Goal: Transaction & Acquisition: Purchase product/service

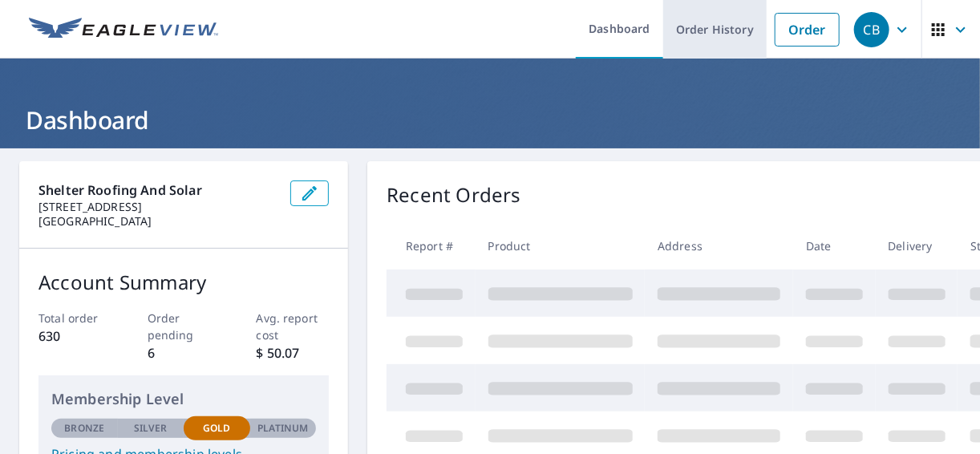
click at [672, 23] on link "Order History" at bounding box center [714, 29] width 103 height 59
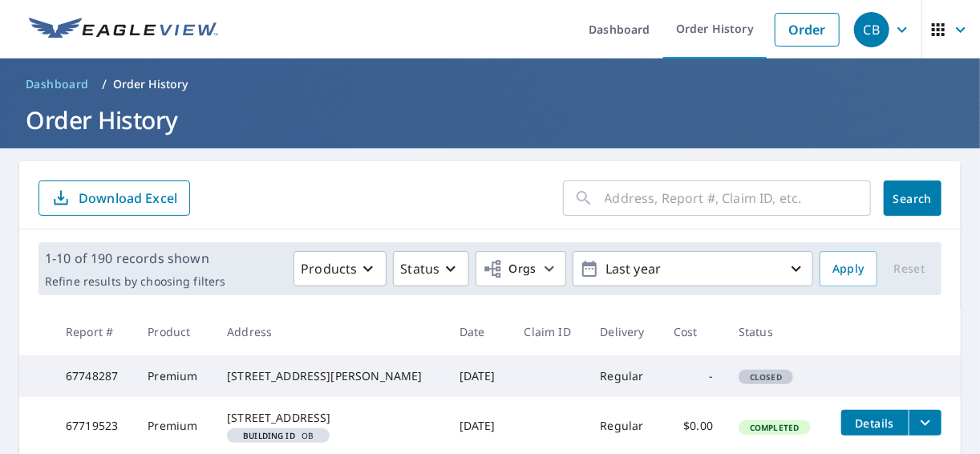
click at [606, 200] on input "text" at bounding box center [738, 198] width 266 height 45
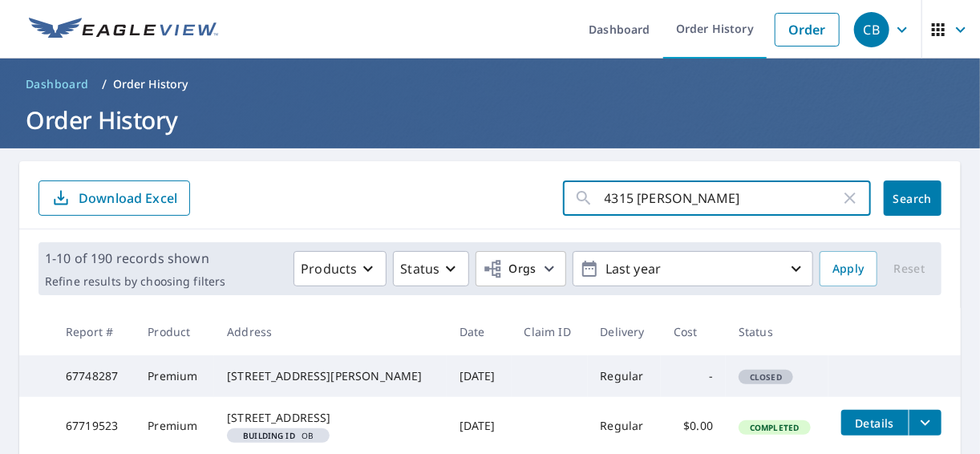
type input "4315 hartfield"
click button "Search" at bounding box center [913, 197] width 58 height 35
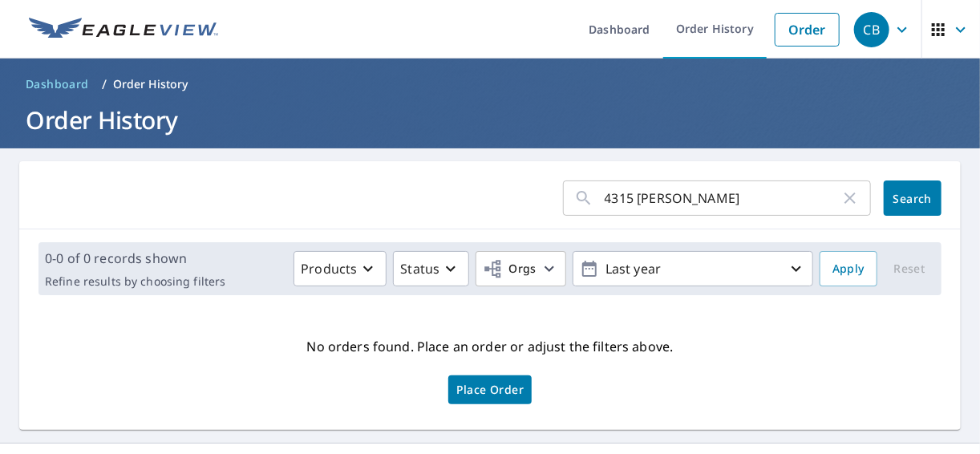
click at [706, 205] on input "4315 hartfield" at bounding box center [723, 198] width 236 height 45
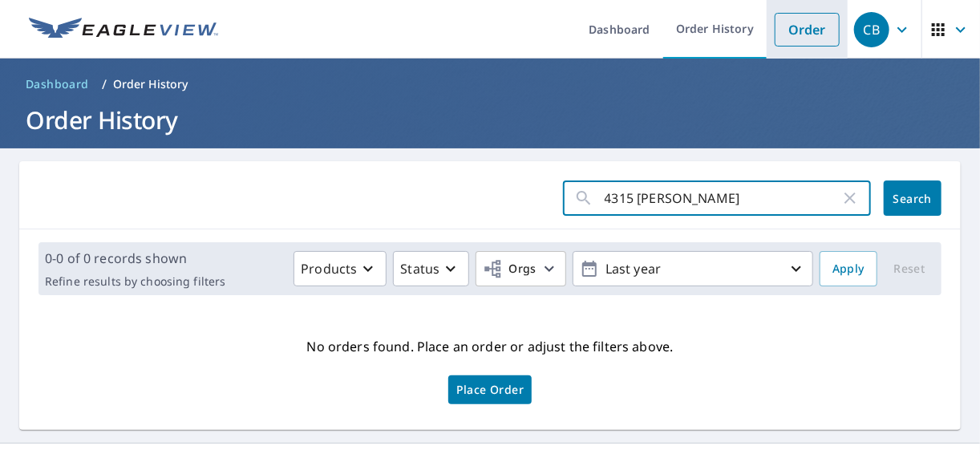
click at [820, 37] on link "Order" at bounding box center [807, 30] width 65 height 34
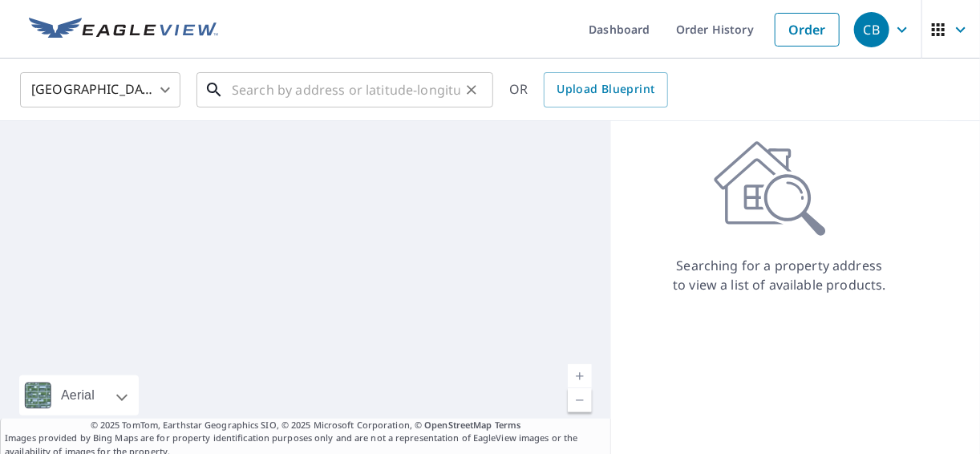
click at [313, 93] on input "text" at bounding box center [346, 89] width 229 height 45
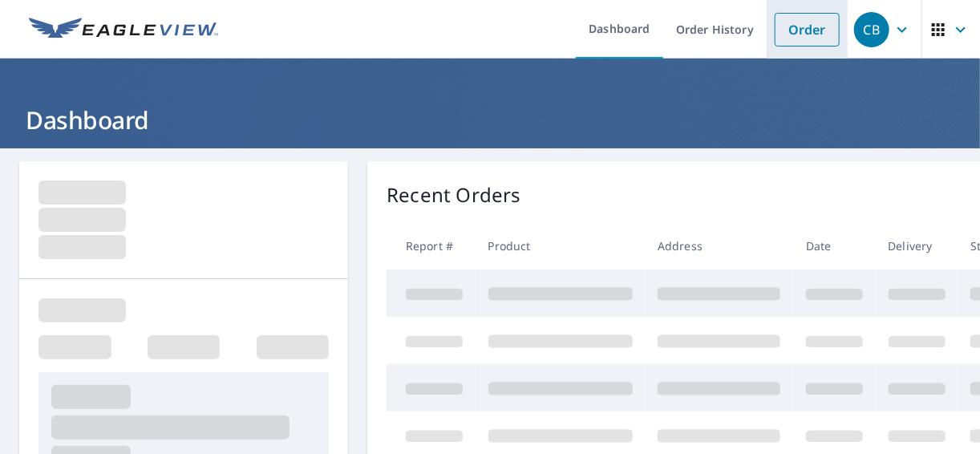
click at [790, 37] on link "Order" at bounding box center [807, 30] width 65 height 34
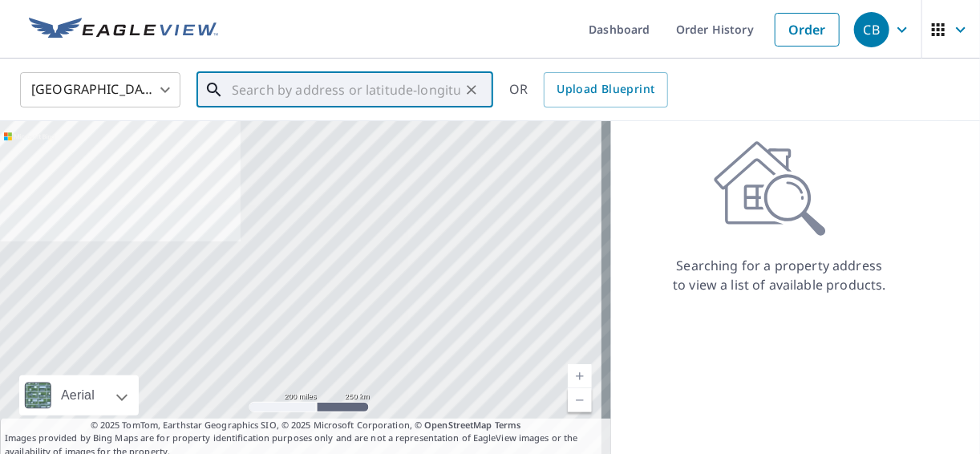
click at [416, 90] on input "text" at bounding box center [346, 89] width 229 height 45
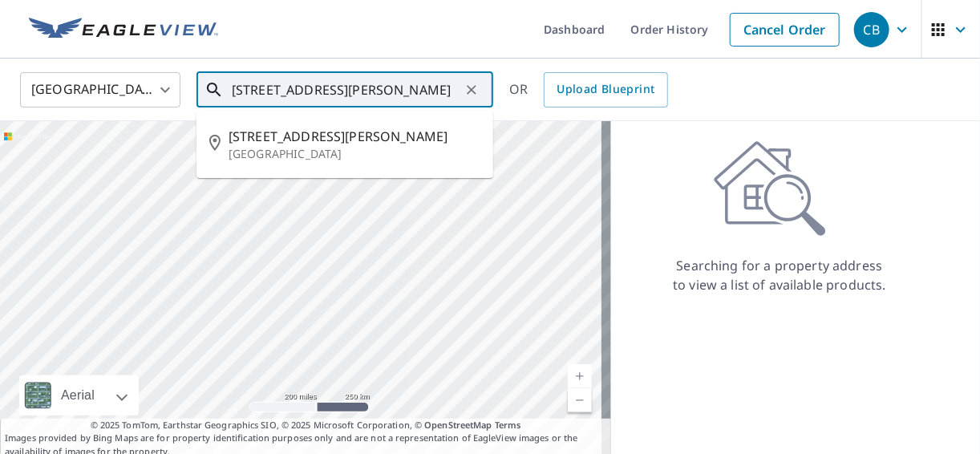
type input "[STREET_ADDRESS][PERSON_NAME]"
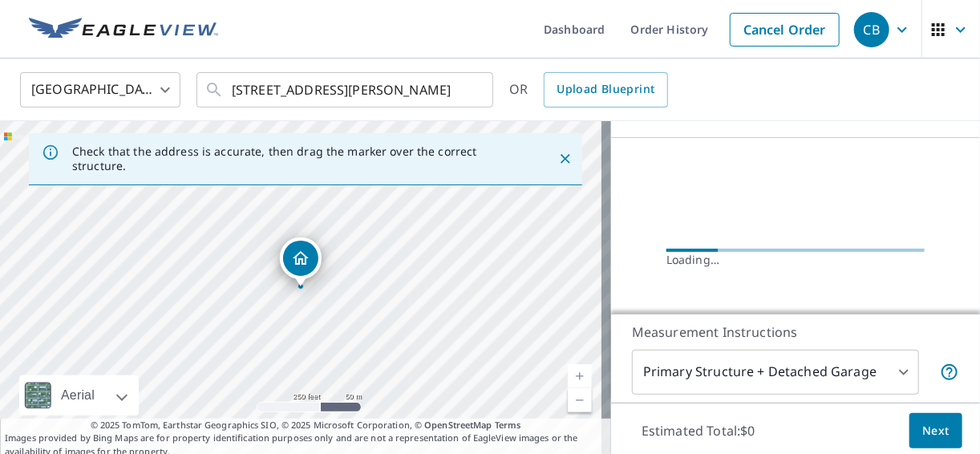
scroll to position [171, 0]
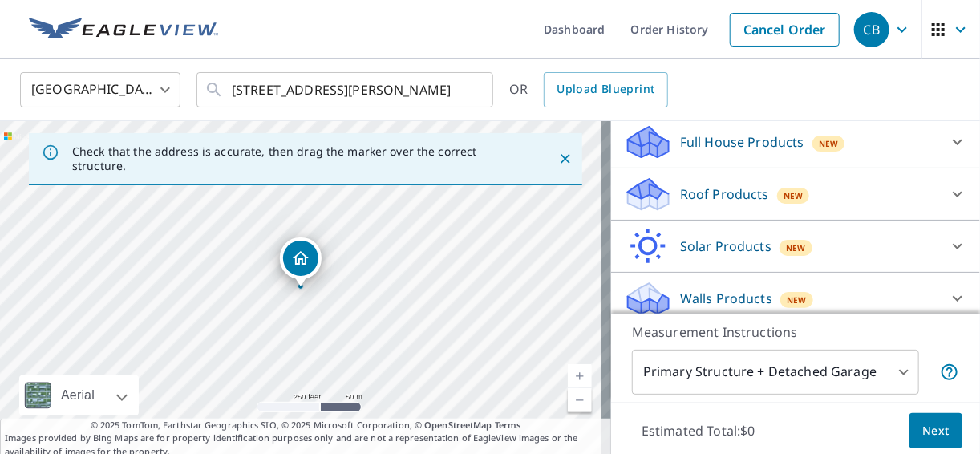
click at [752, 204] on p "Roof Products" at bounding box center [724, 193] width 89 height 19
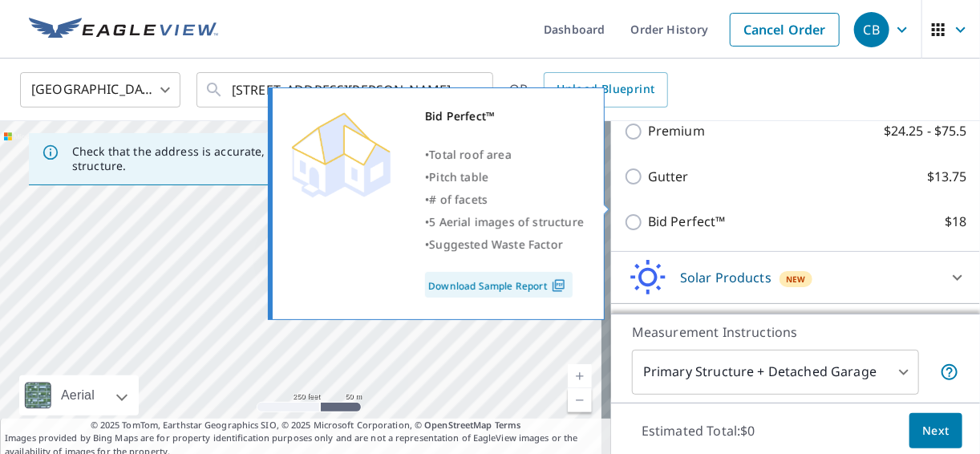
scroll to position [250, 0]
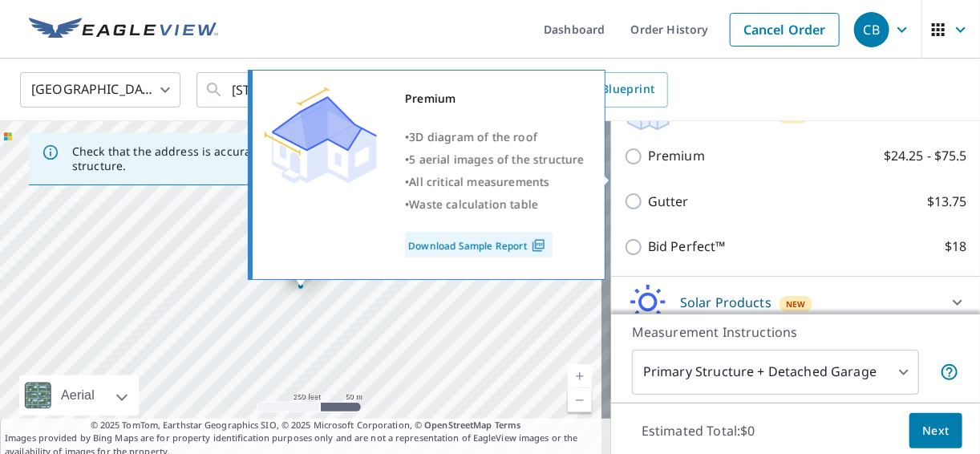
click at [664, 166] on p "Premium" at bounding box center [676, 156] width 57 height 20
click at [648, 166] on input "Premium $24.25 - $75.5" at bounding box center [636, 156] width 24 height 19
checkbox input "true"
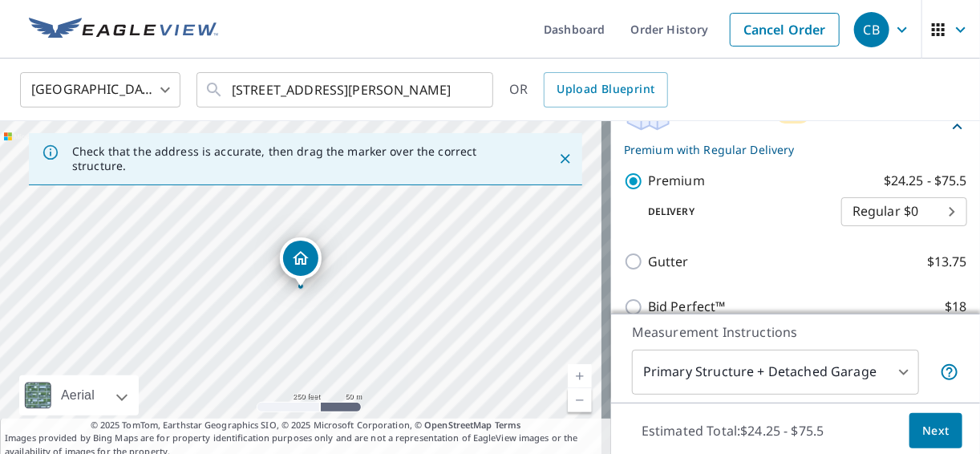
click at [928, 429] on span "Next" at bounding box center [935, 431] width 27 height 20
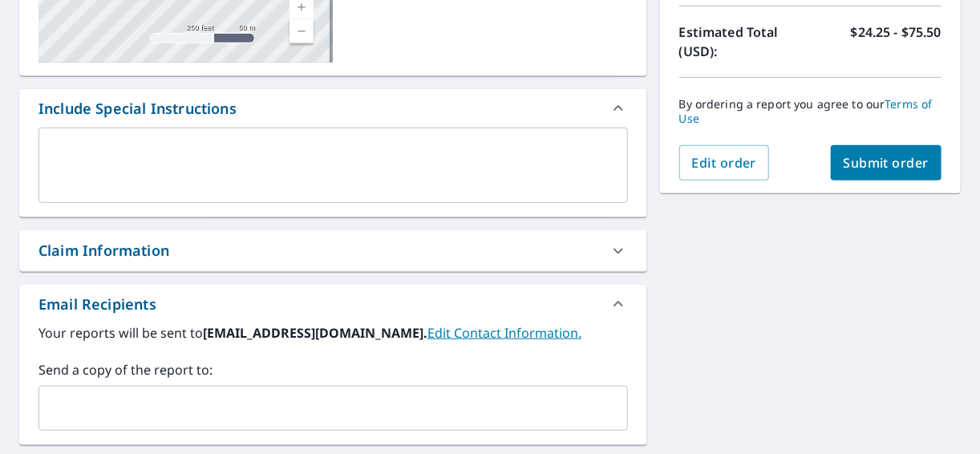
scroll to position [427, 0]
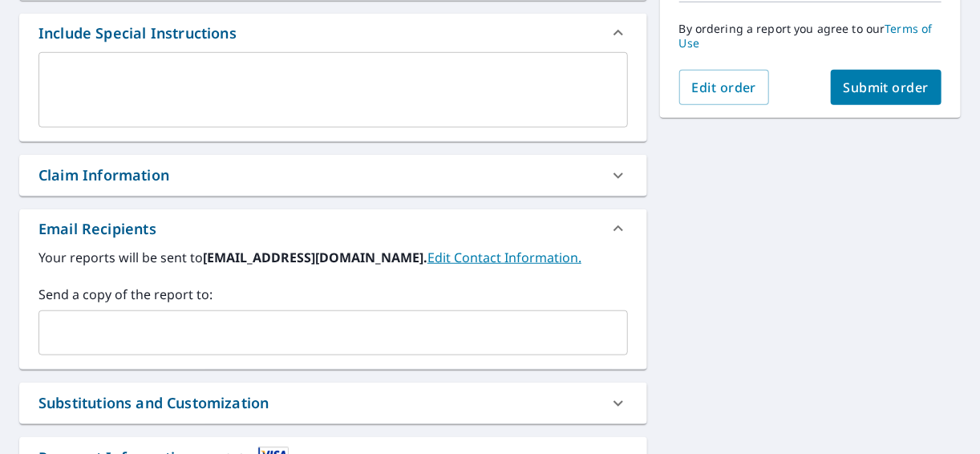
click at [160, 319] on input "text" at bounding box center [321, 333] width 551 height 30
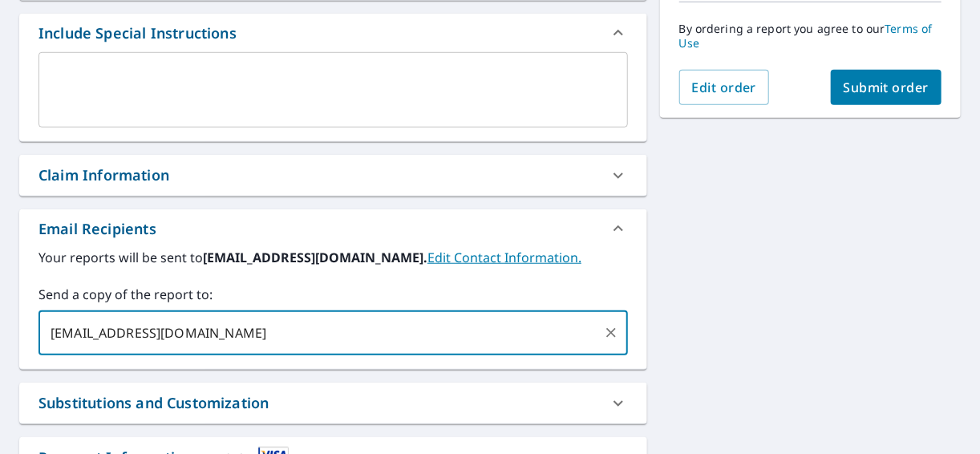
type input "[EMAIL_ADDRESS][DOMAIN_NAME]"
drag, startPoint x: 88, startPoint y: 331, endPoint x: 128, endPoint y: 330, distance: 39.3
click at [128, 330] on input "[EMAIL_ADDRESS][DOMAIN_NAME]" at bounding box center [321, 333] width 551 height 30
drag, startPoint x: 128, startPoint y: 330, endPoint x: 141, endPoint y: 321, distance: 16.7
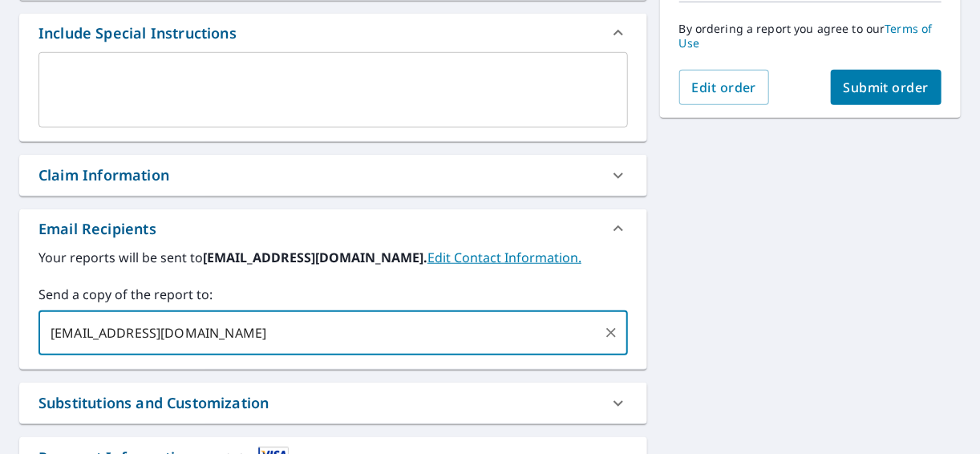
click at [141, 321] on input "[EMAIL_ADDRESS][DOMAIN_NAME]" at bounding box center [321, 333] width 551 height 30
click at [135, 339] on input "[EMAIL_ADDRESS][DOMAIN_NAME]" at bounding box center [321, 333] width 551 height 30
click at [131, 335] on input "[EMAIL_ADDRESS][DOMAIN_NAME]" at bounding box center [321, 333] width 551 height 30
drag, startPoint x: 129, startPoint y: 335, endPoint x: 173, endPoint y: 334, distance: 44.1
click at [173, 334] on input "[EMAIL_ADDRESS][DOMAIN_NAME]" at bounding box center [321, 333] width 551 height 30
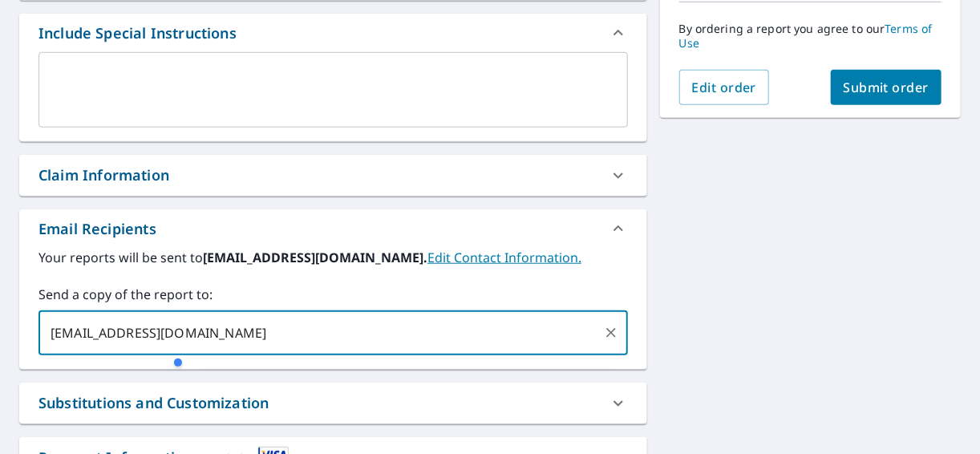
click at [306, 338] on input "[EMAIL_ADDRESS][DOMAIN_NAME]" at bounding box center [321, 333] width 551 height 30
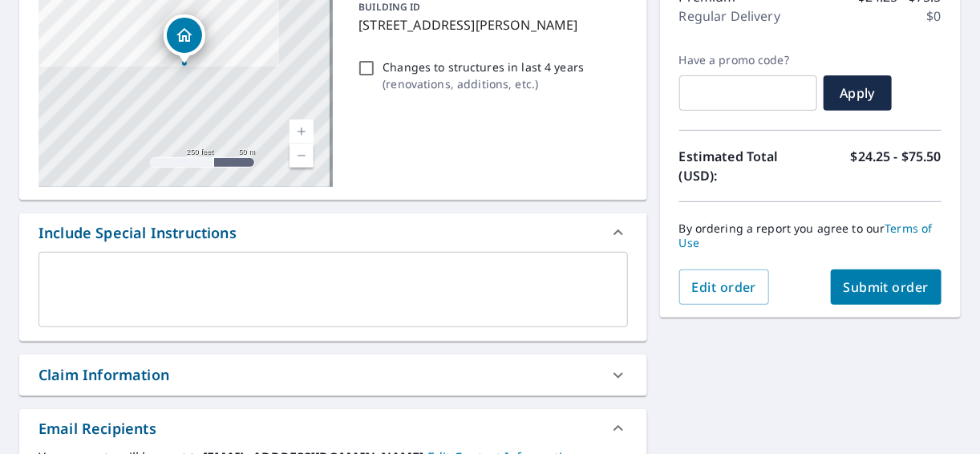
scroll to position [342, 0]
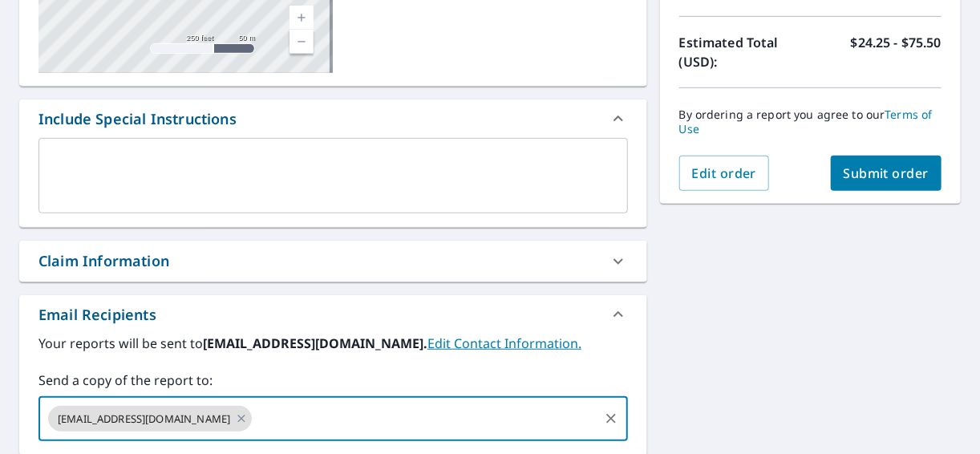
click at [905, 176] on span "Submit order" at bounding box center [887, 173] width 86 height 18
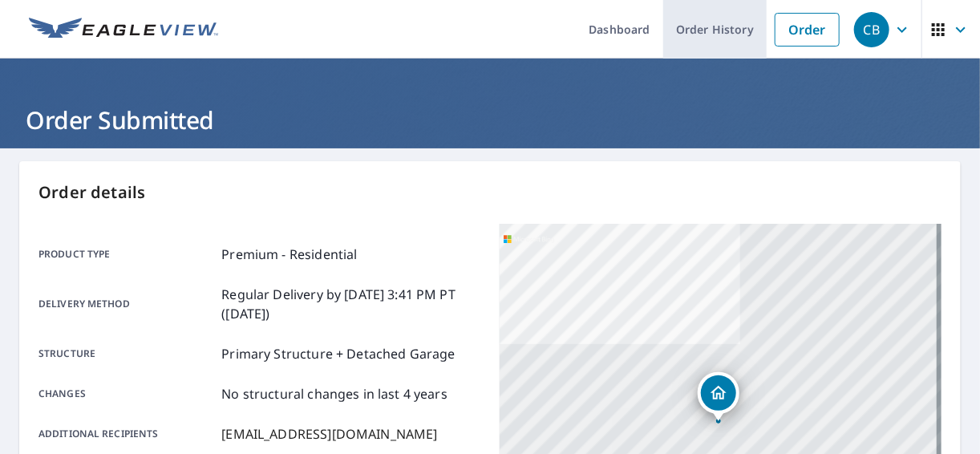
drag, startPoint x: 775, startPoint y: 42, endPoint x: 755, endPoint y: 47, distance: 20.8
click at [775, 42] on link "Order" at bounding box center [807, 30] width 65 height 34
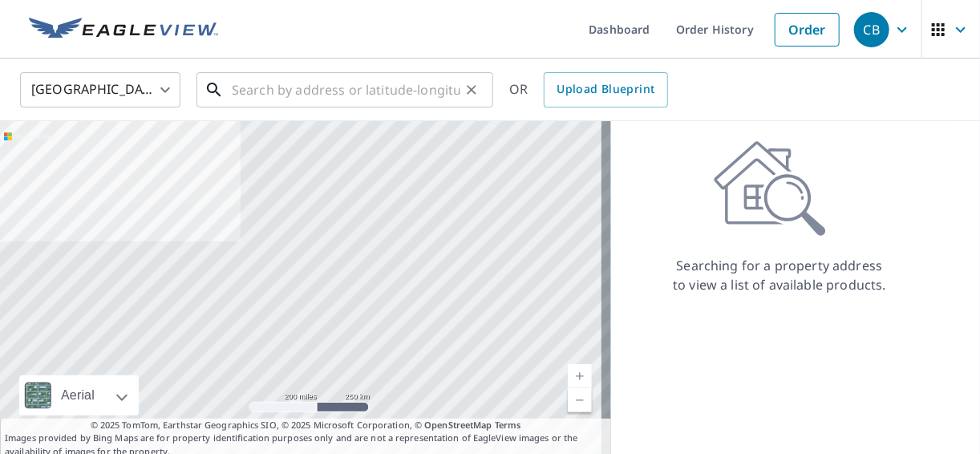
click at [282, 91] on input "text" at bounding box center [346, 89] width 229 height 45
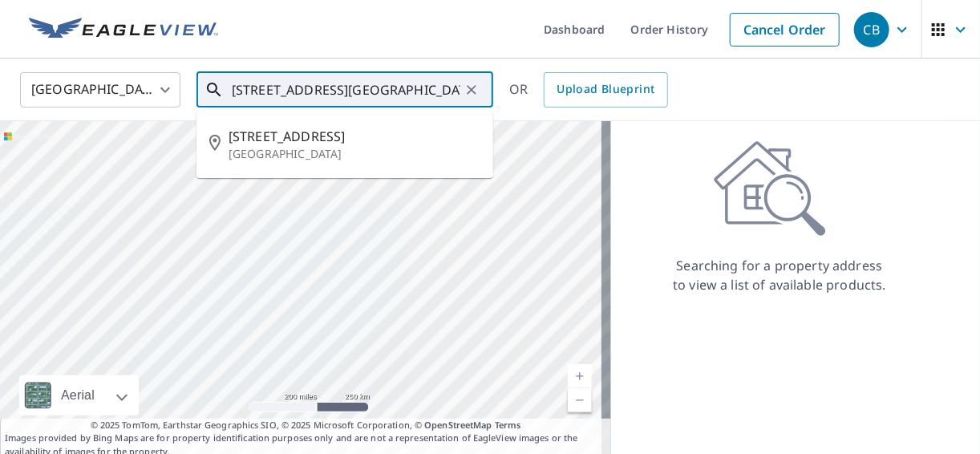
type input "[STREET_ADDRESS][GEOGRAPHIC_DATA][PERSON_NAME]"
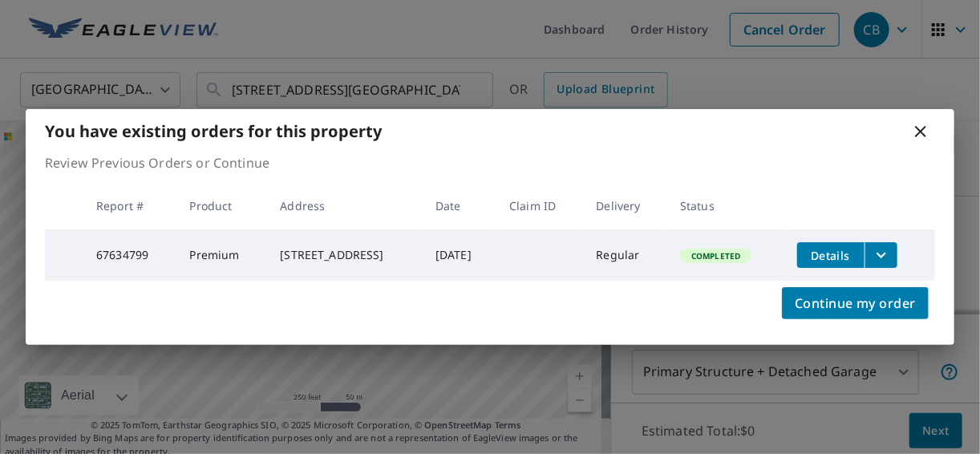
scroll to position [171, 0]
click at [891, 253] on icon "filesDropdownBtn-67634799" at bounding box center [881, 254] width 19 height 19
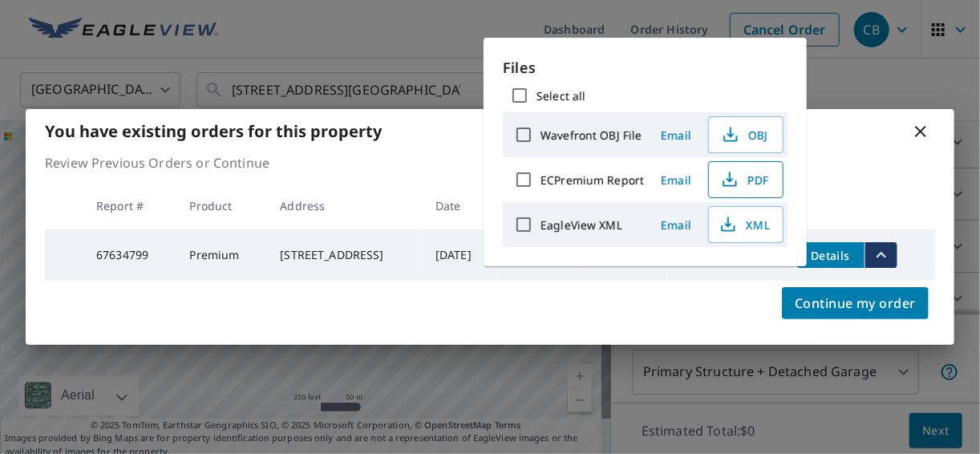
click at [725, 172] on icon "button" at bounding box center [729, 179] width 19 height 19
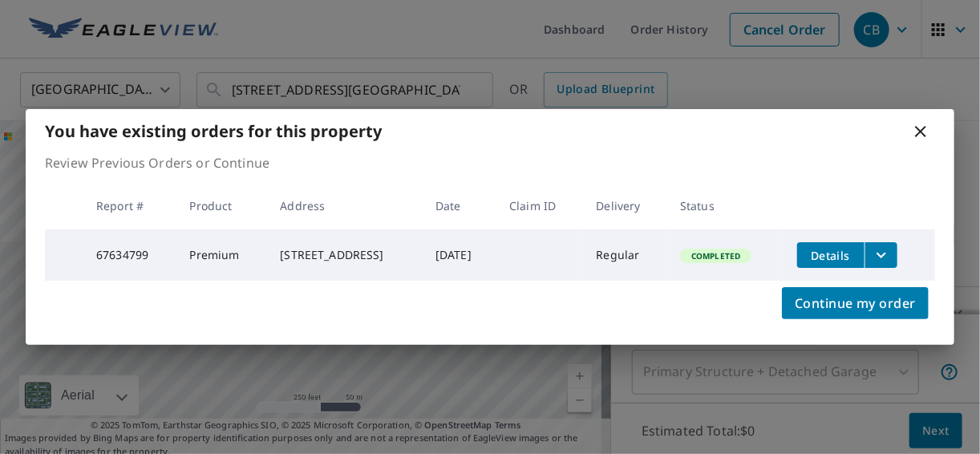
drag, startPoint x: 921, startPoint y: 127, endPoint x: 953, endPoint y: 148, distance: 38.0
click at [922, 127] on icon at bounding box center [920, 131] width 11 height 11
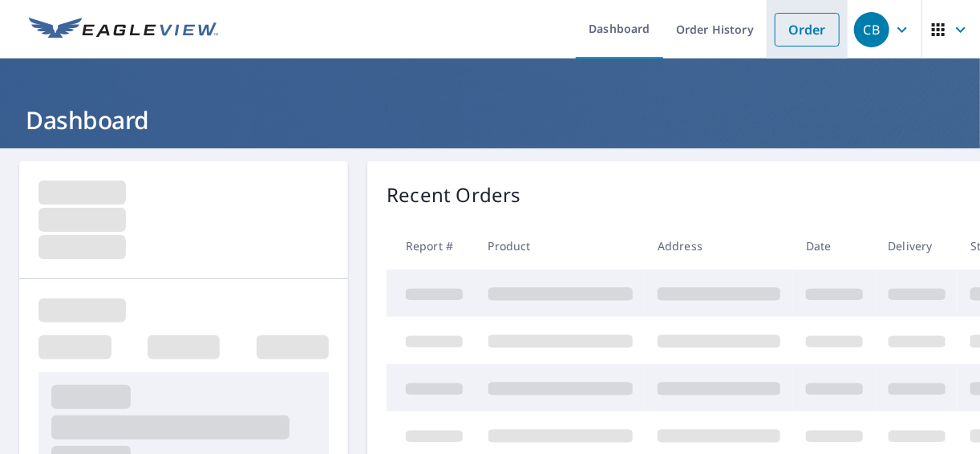
click at [778, 39] on link "Order" at bounding box center [807, 30] width 65 height 34
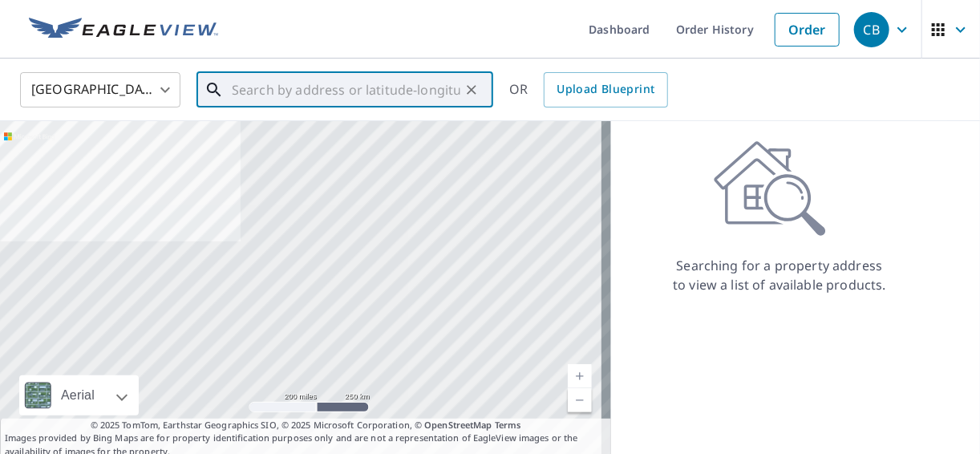
click at [420, 99] on input "text" at bounding box center [346, 89] width 229 height 45
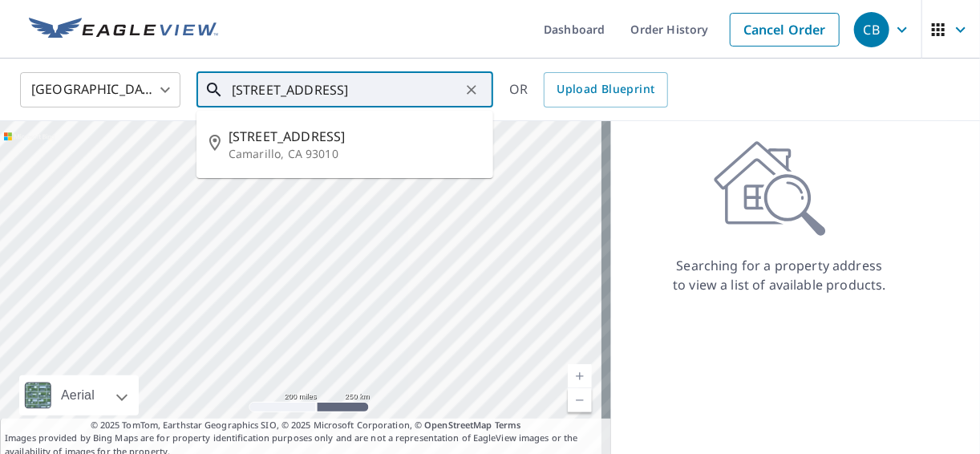
scroll to position [0, 17]
type input "18 CALLE ESCALON CAMARILLO CA 93010"
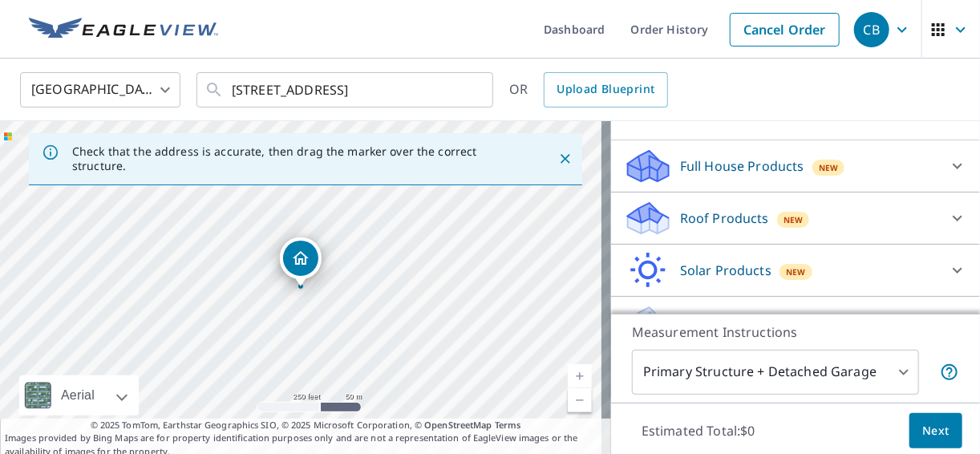
scroll to position [171, 0]
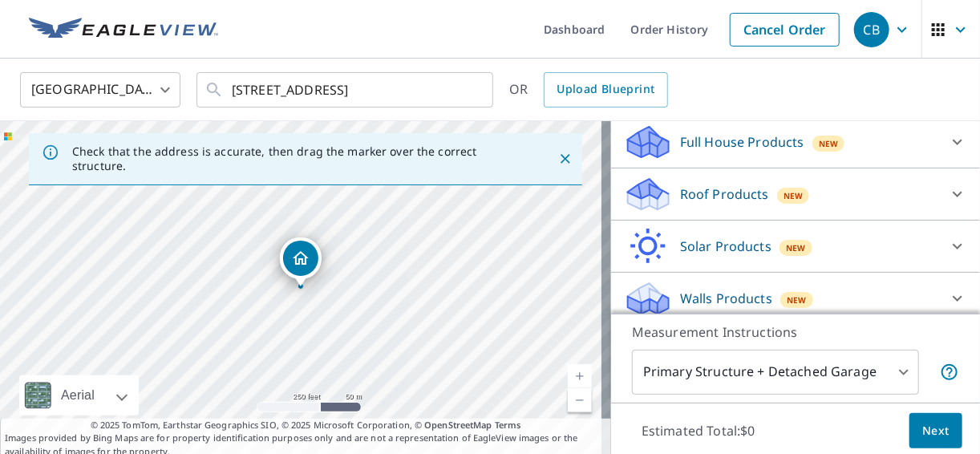
click at [809, 196] on div "Roof Products New" at bounding box center [781, 195] width 314 height 38
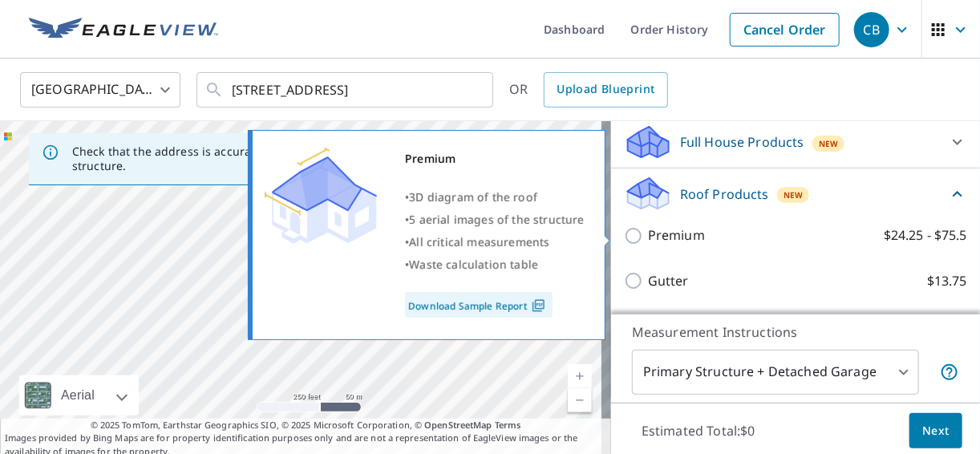
click at [687, 227] on p "Premium" at bounding box center [676, 235] width 57 height 20
click at [648, 227] on input "Premium $24.25 - $75.5" at bounding box center [636, 235] width 24 height 19
checkbox input "true"
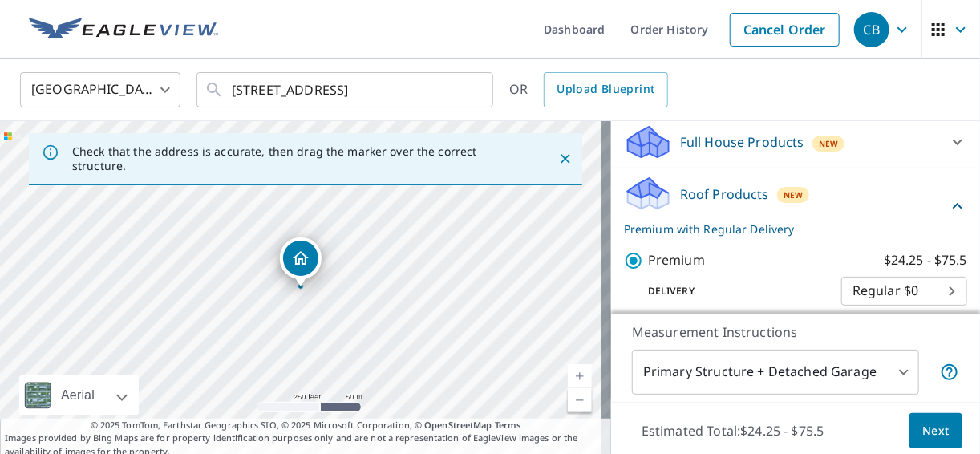
click at [912, 423] on button "Next" at bounding box center [935, 431] width 53 height 36
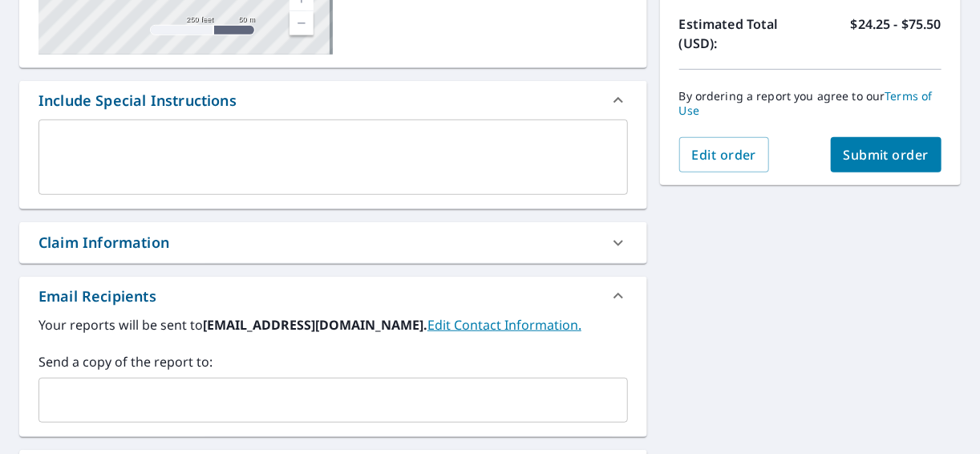
scroll to position [427, 0]
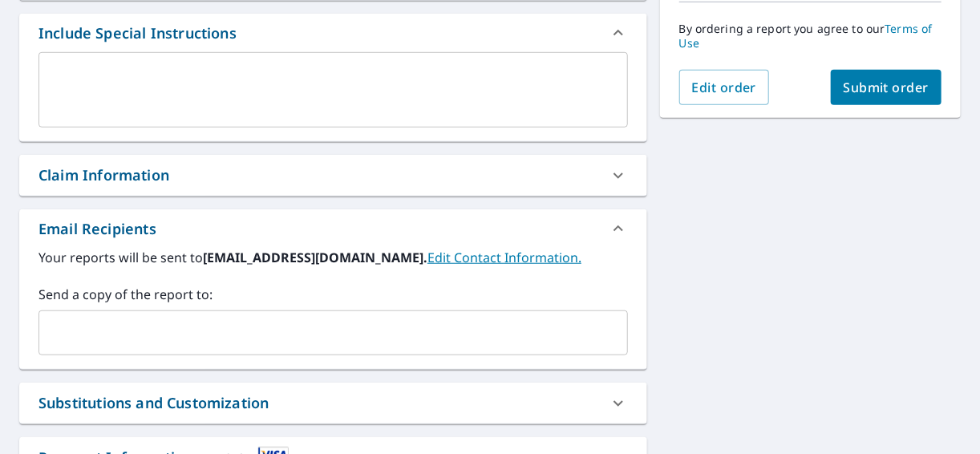
click at [237, 329] on input "text" at bounding box center [321, 333] width 551 height 30
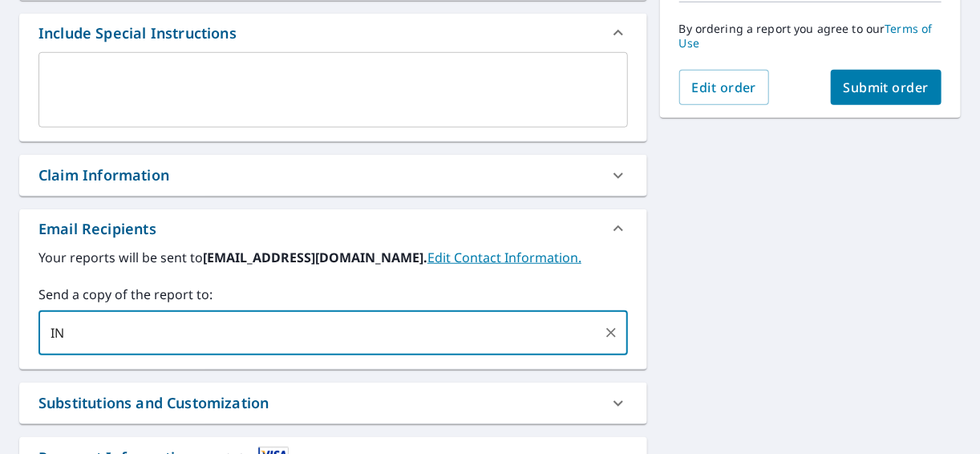
type input "I"
drag, startPoint x: 84, startPoint y: 330, endPoint x: 127, endPoint y: 318, distance: 44.2
click at [127, 318] on input "[EMAIL_ADDRESS][DOMAIN_NAME]" at bounding box center [321, 333] width 551 height 30
type input "[EMAIL_ADDRESS][DOMAIN_NAME]"
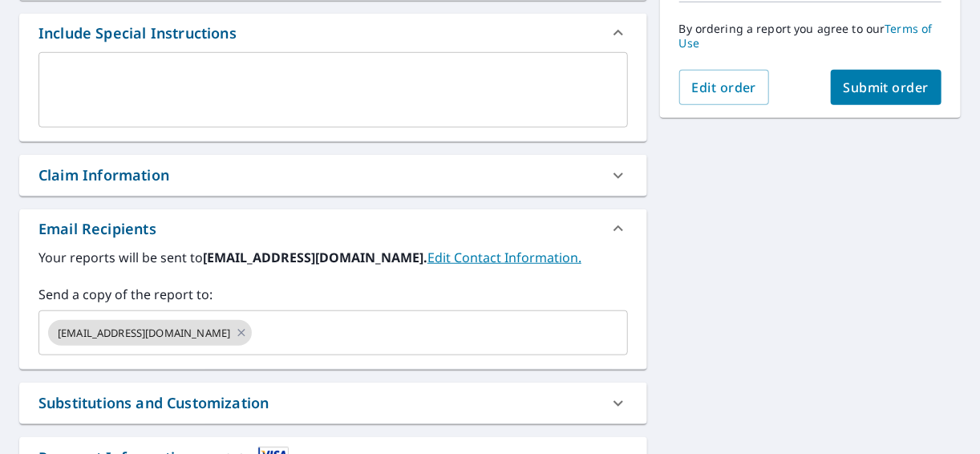
click at [127, 331] on body "CB CB Dashboard Order History Cancel Order CB Dashboard / Finalize Order Finali…" at bounding box center [490, 227] width 980 height 454
click at [761, 229] on div "18 Calle Escalon Camarillo, CA 93010 Aerial Road A standard road map Aerial A d…" at bounding box center [490, 140] width 980 height 839
click at [888, 92] on span "Submit order" at bounding box center [887, 88] width 86 height 18
